Goal: Register for event/course

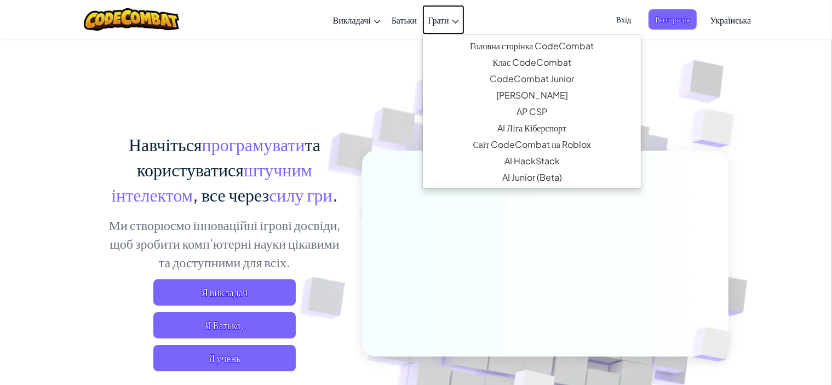
click at [450, 26] on link "Грати" at bounding box center [444, 20] width 42 height 30
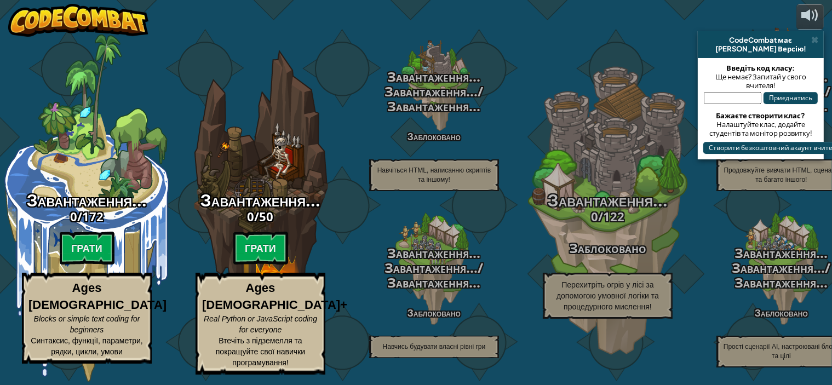
select select "uk"
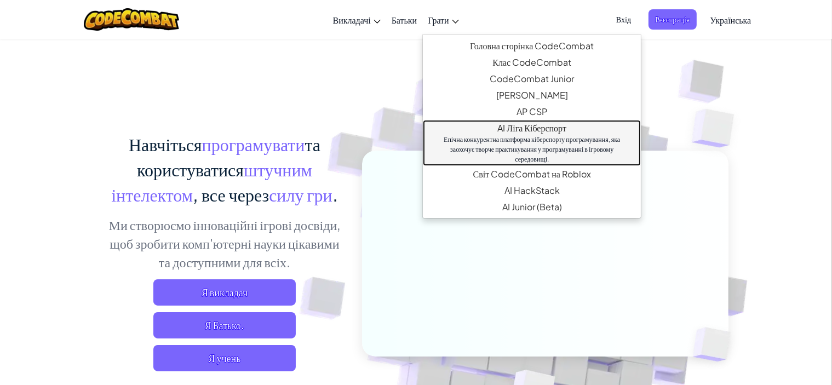
click at [554, 126] on link "AI Ліга Кіберспорт Епічна конкурентна платформа кіберспорту програмування, яка …" at bounding box center [532, 143] width 218 height 46
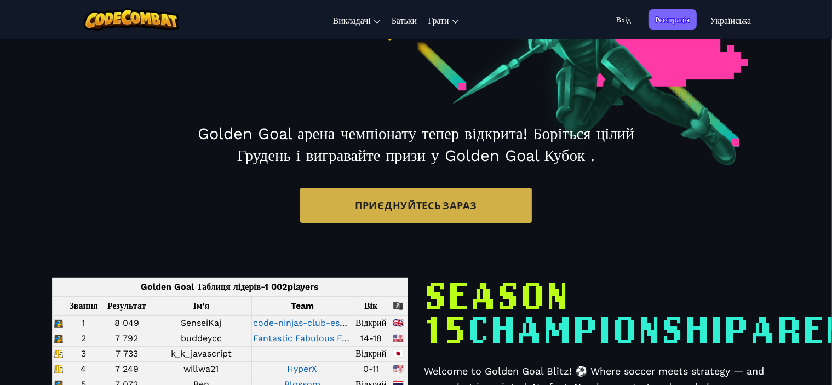
click at [461, 237] on div "Golden Goal арена чемпіонату тепер відкрита! Боріться цілий Грудень і вигравайт…" at bounding box center [415, 173] width 821 height 128
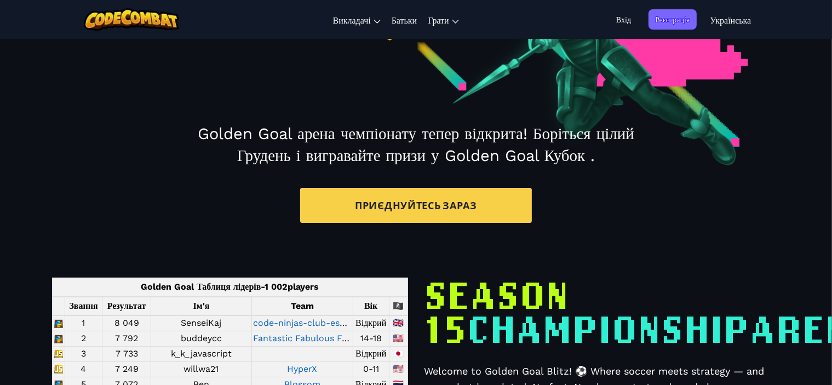
click at [460, 223] on link "Приєднуйтесь зараз" at bounding box center [416, 205] width 232 height 35
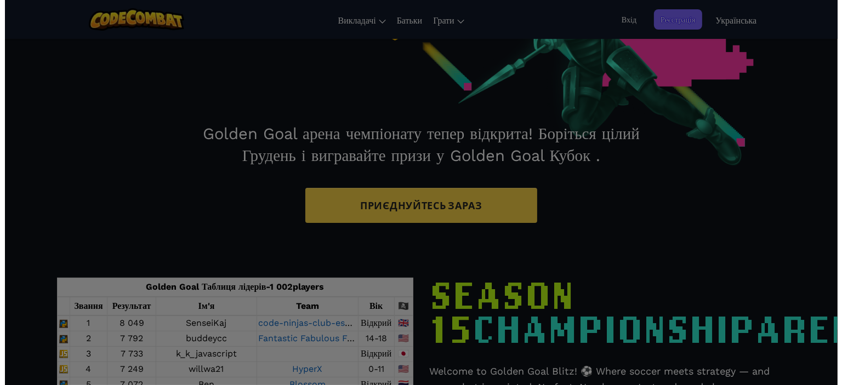
scroll to position [164, 0]
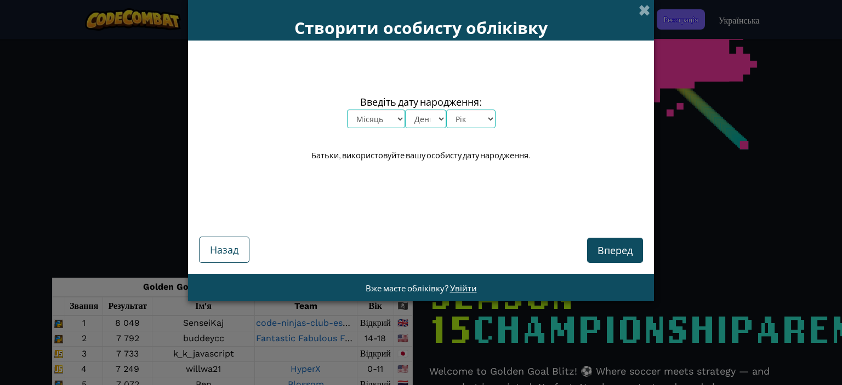
click at [388, 118] on select "Місяць Січень Лютий Березень Квітень Травень Червень Липень Серпень Вересень Жо…" at bounding box center [376, 119] width 58 height 19
click at [644, 5] on span at bounding box center [644, 10] width 12 height 12
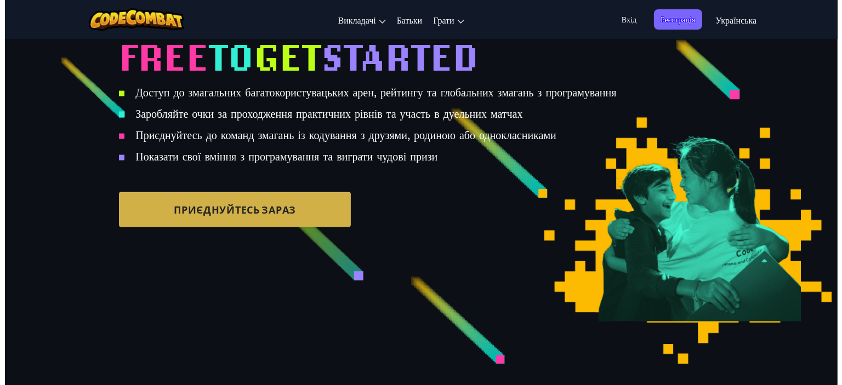
scroll to position [1370, 0]
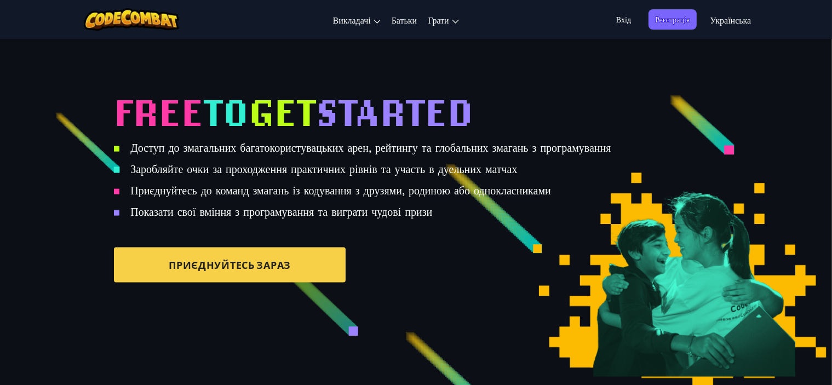
click at [252, 283] on link "Приєднуйтесь зараз" at bounding box center [230, 265] width 232 height 35
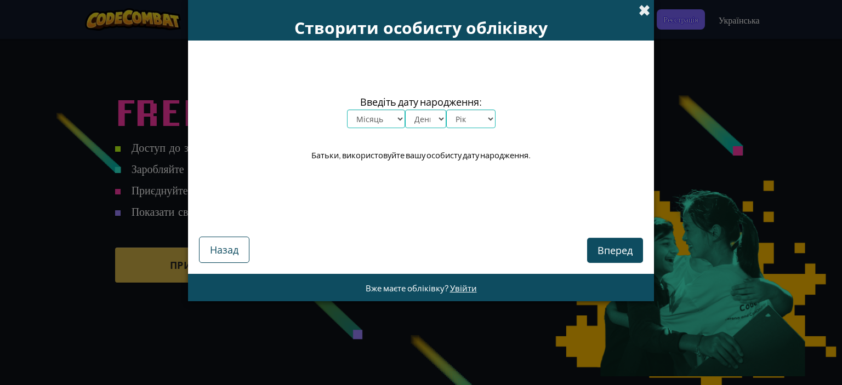
click at [642, 7] on span at bounding box center [644, 10] width 12 height 12
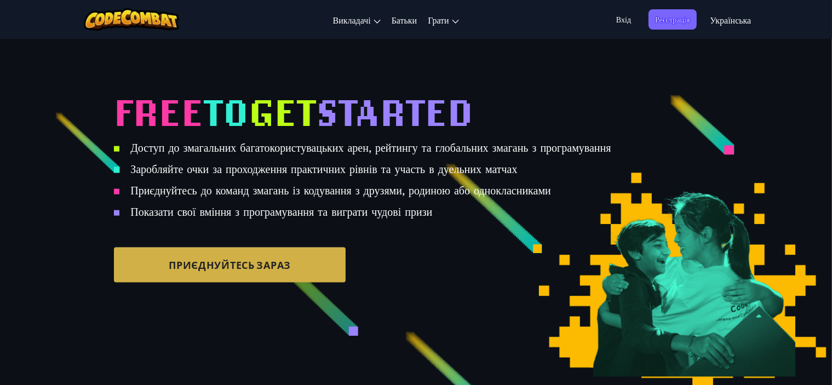
click at [629, 24] on span "Вхід" at bounding box center [624, 19] width 28 height 20
